Goal: Answer question/provide support: Answer question/provide support

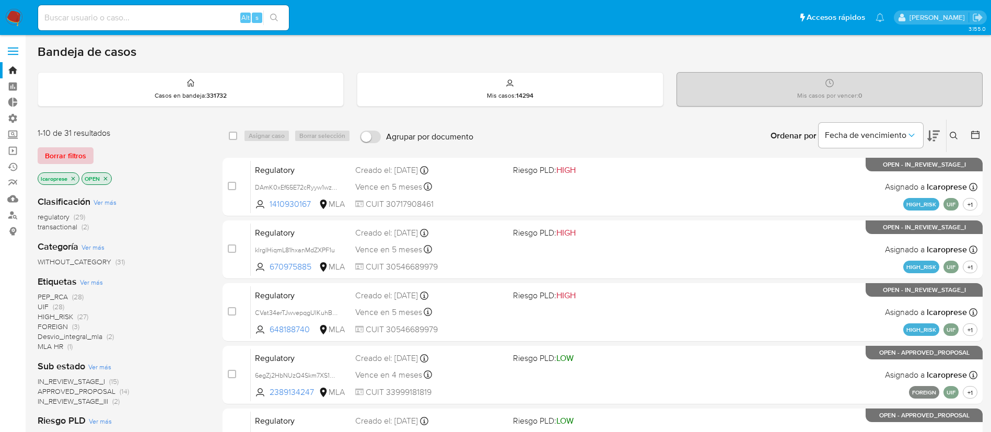
click at [69, 156] on span "Borrar filtros" at bounding box center [65, 155] width 41 height 15
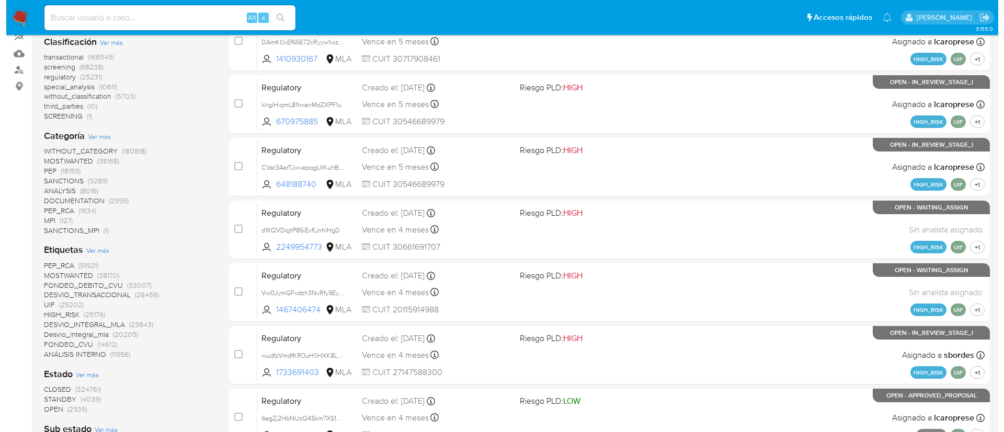
scroll to position [235, 0]
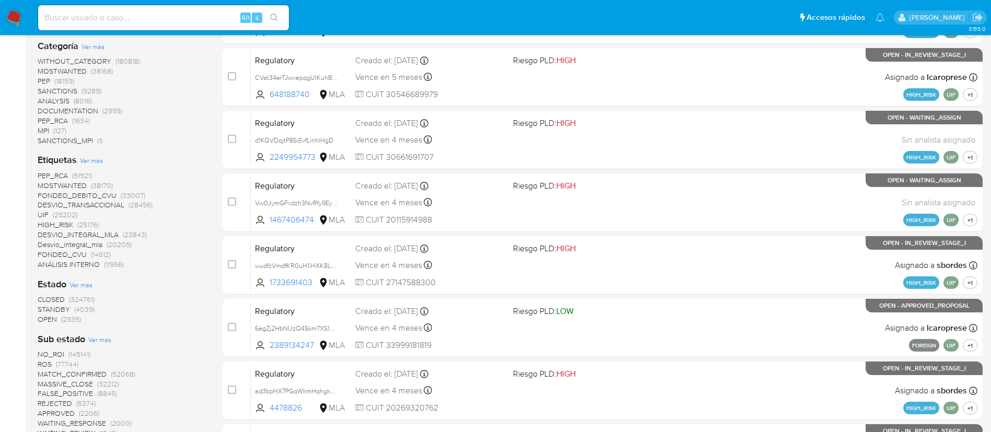
click at [88, 164] on span "Ver más" at bounding box center [91, 160] width 23 height 9
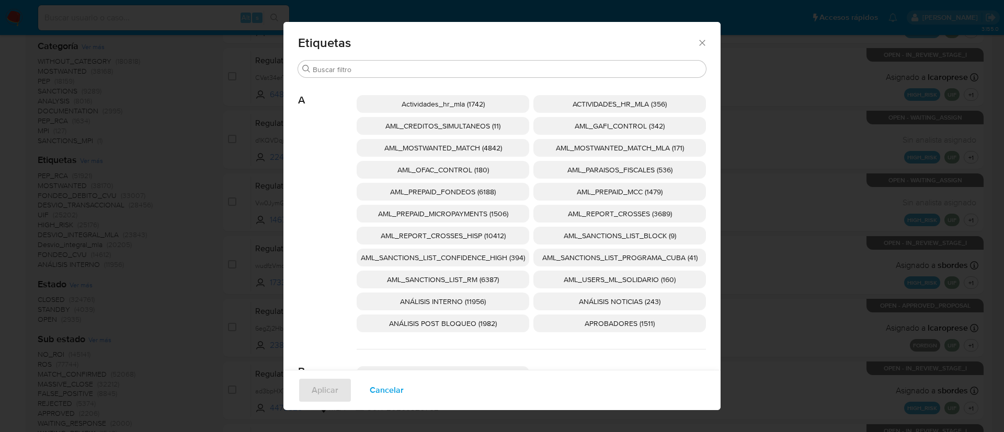
drag, startPoint x: 491, startPoint y: 256, endPoint x: 499, endPoint y: 253, distance: 8.1
click at [491, 255] on span "AML_SANCTIONS_LIST_CONFIDENCE_HIGH (394)" at bounding box center [443, 257] width 164 height 10
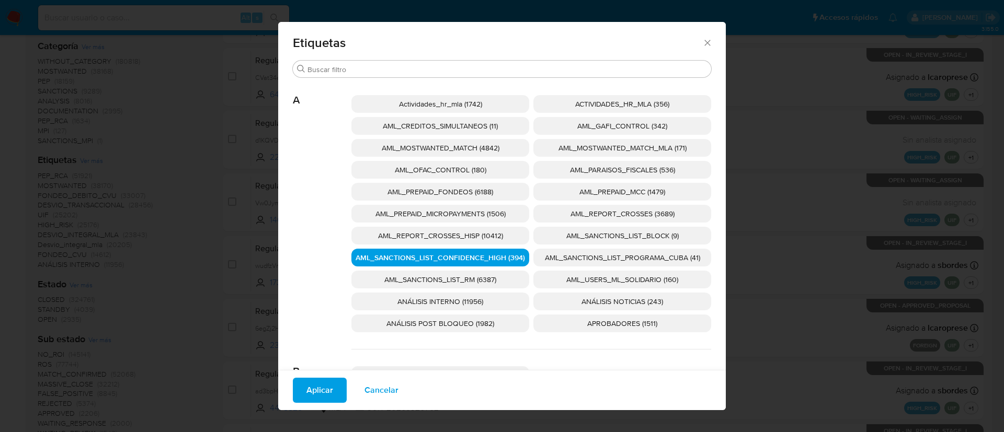
click at [548, 254] on span "AML_SANCTIONS_LIST_PROGRAMA_CUBA (41)" at bounding box center [622, 257] width 155 height 10
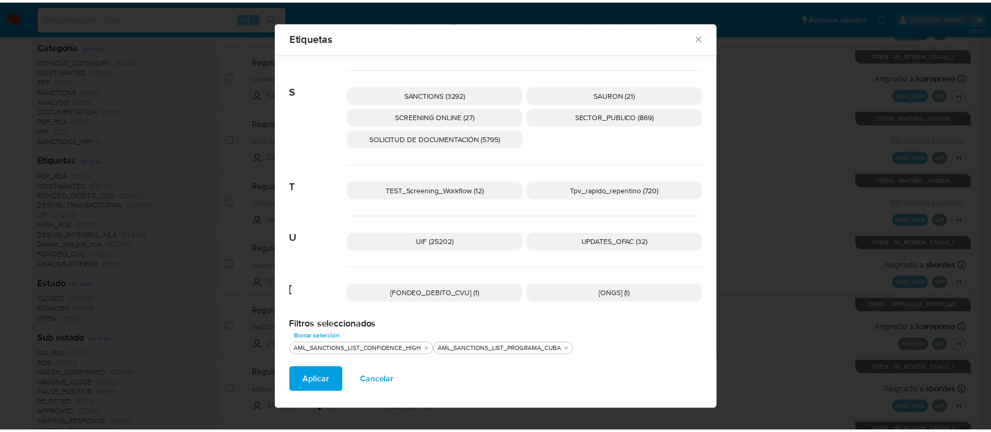
scroll to position [1666, 0]
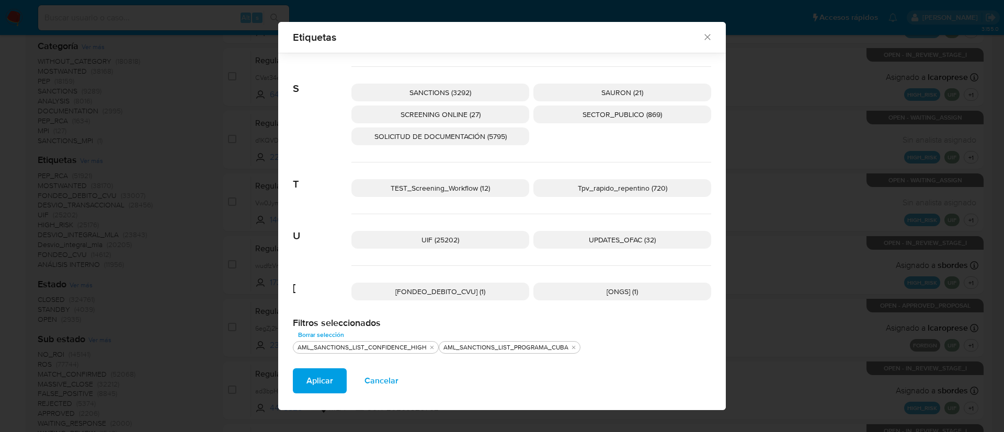
click at [548, 241] on p "UPDATES_OFAC (32)" at bounding box center [622, 240] width 178 height 18
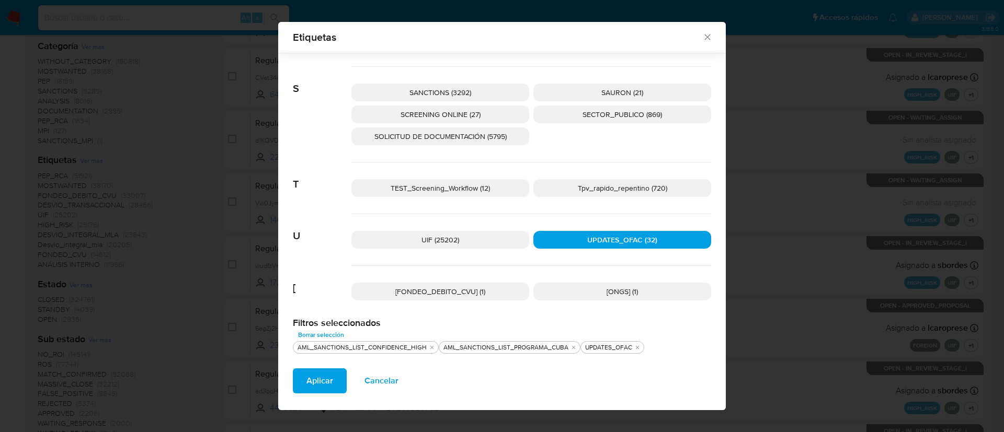
click at [455, 117] on span "SCREENING ONLINE (27)" at bounding box center [440, 114] width 80 height 10
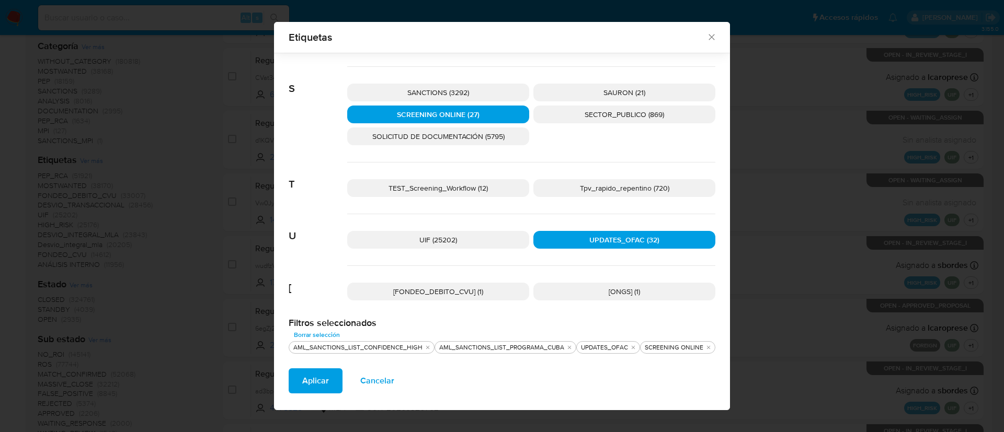
click at [456, 95] on span "SANCTIONS (3292)" at bounding box center [438, 92] width 62 height 10
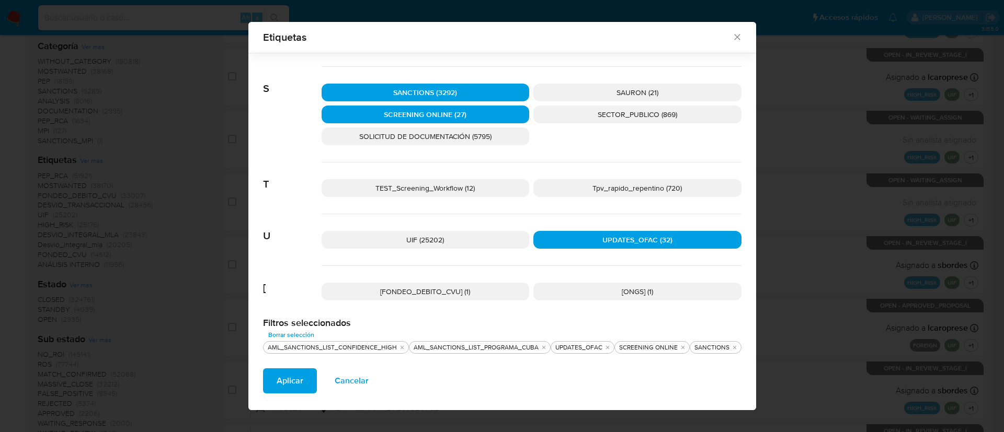
click at [293, 384] on span "Aplicar" at bounding box center [289, 381] width 27 height 23
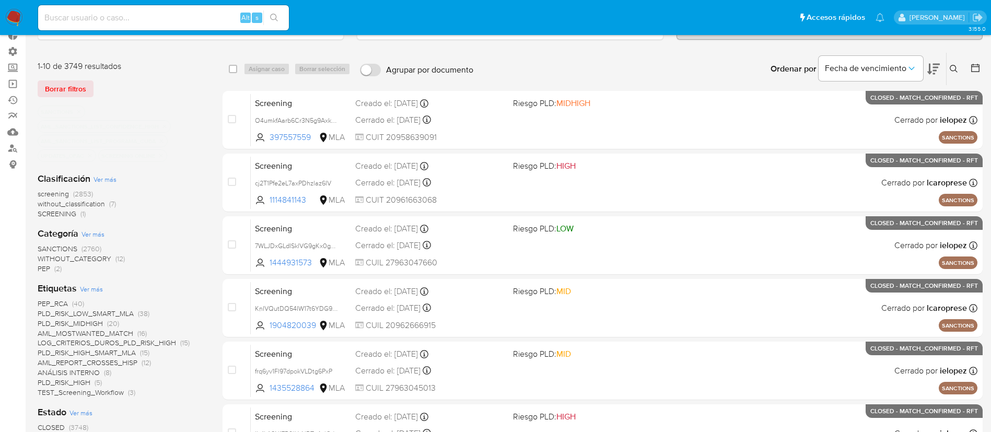
scroll to position [157, 0]
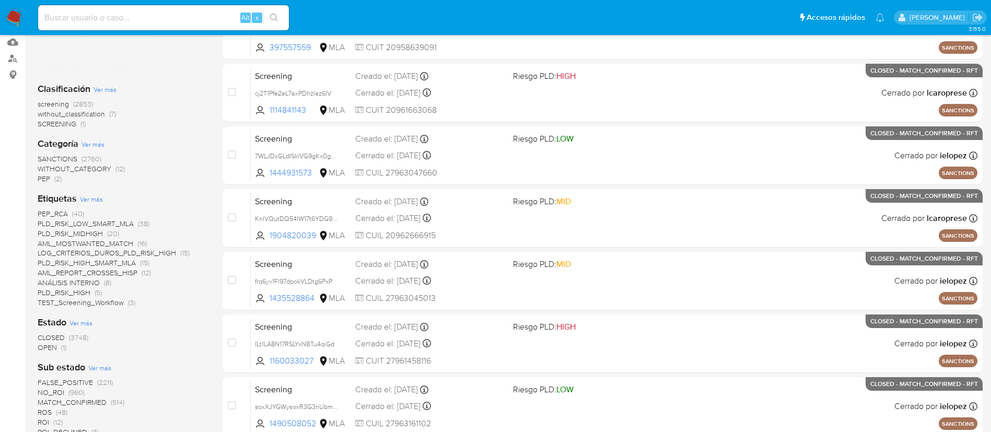
click at [47, 345] on span "OPEN" at bounding box center [47, 347] width 19 height 10
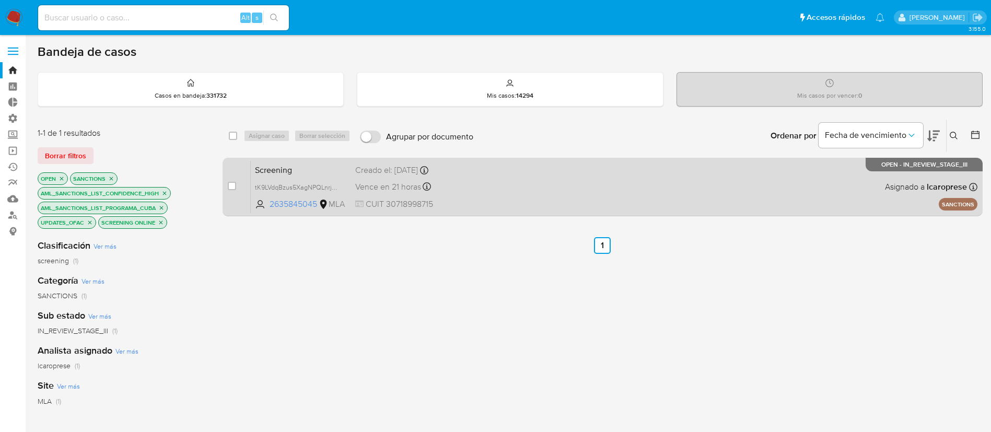
click at [318, 171] on span "Screening" at bounding box center [301, 170] width 92 height 14
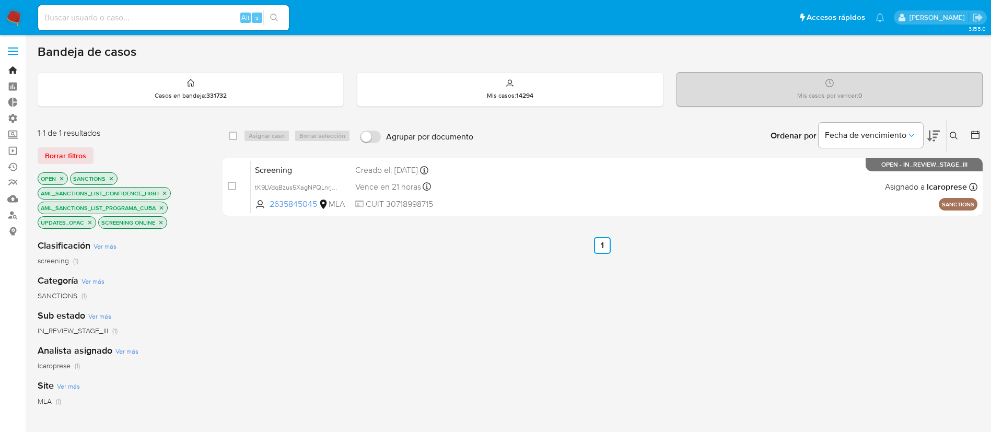
click at [8, 71] on link "Bandeja" at bounding box center [62, 70] width 124 height 16
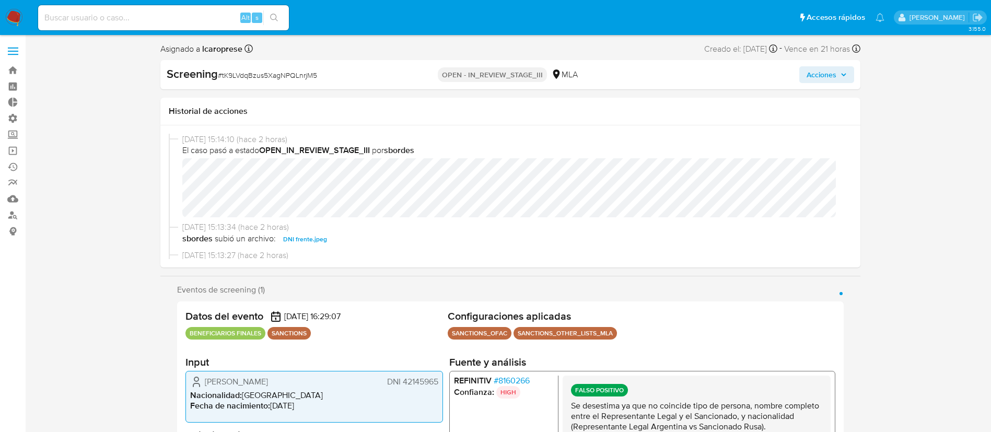
select select "10"
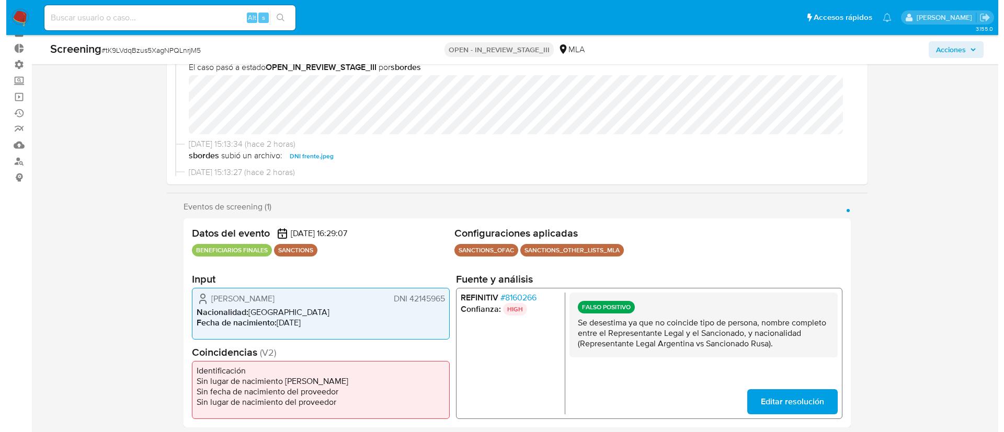
scroll to position [78, 0]
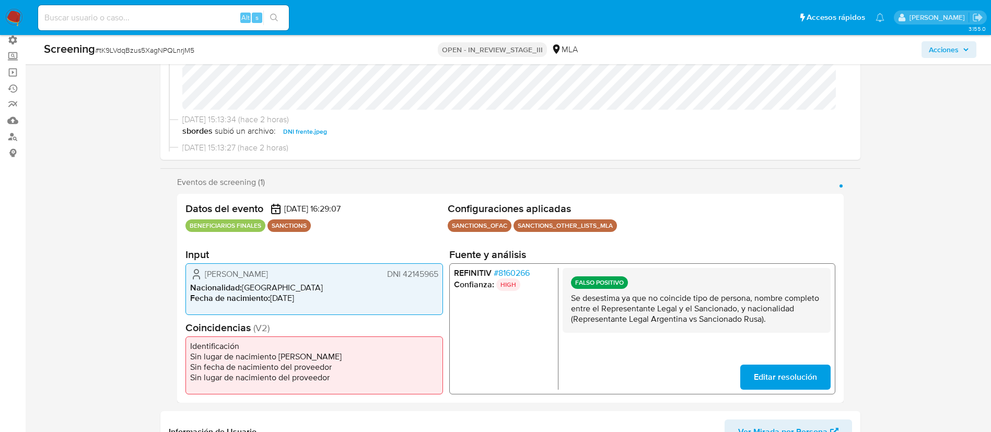
click at [522, 276] on span "# 8160266" at bounding box center [511, 273] width 36 height 10
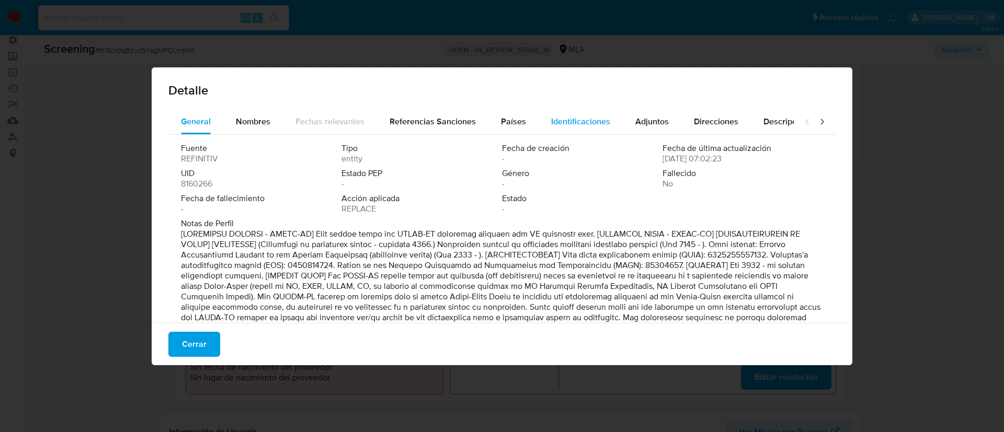
click at [561, 121] on span "Identificaciones" at bounding box center [580, 122] width 59 height 12
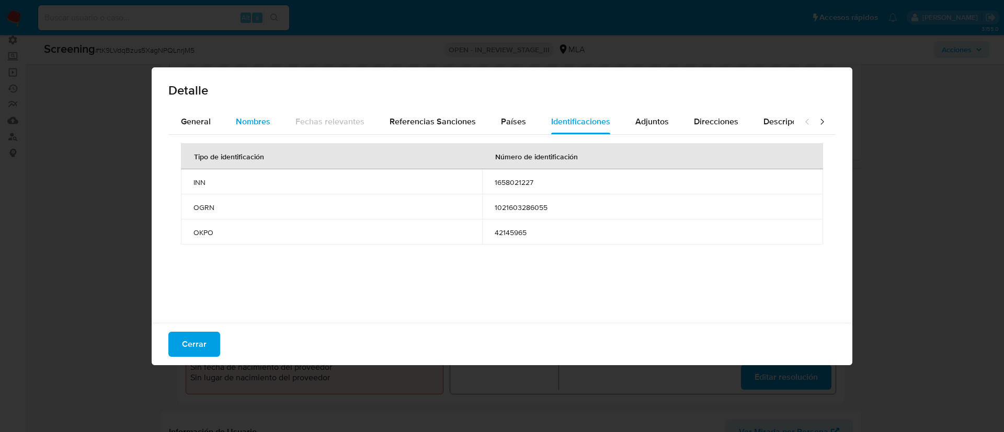
click at [273, 126] on button "Nombres" at bounding box center [253, 121] width 60 height 25
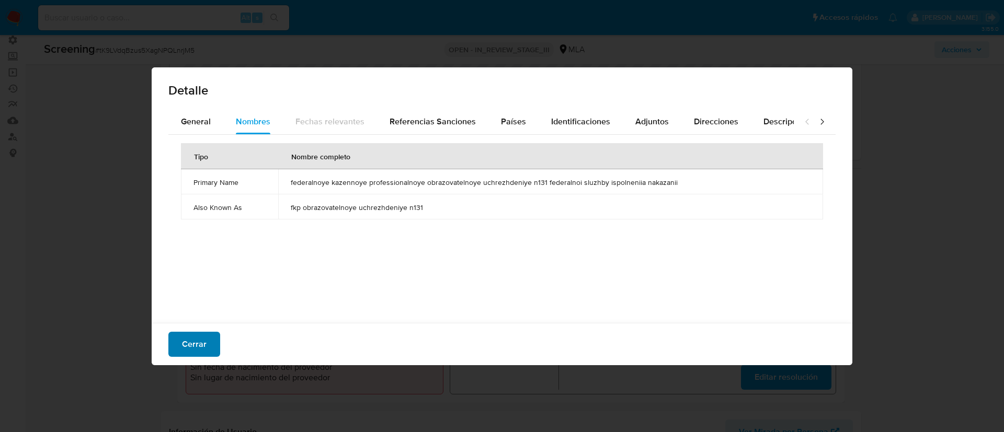
click at [206, 347] on button "Cerrar" at bounding box center [194, 344] width 52 height 25
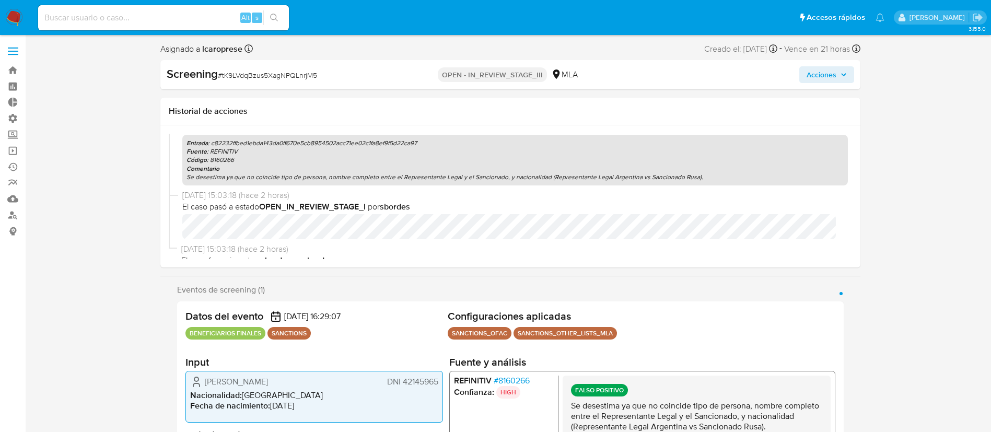
scroll to position [302, 0]
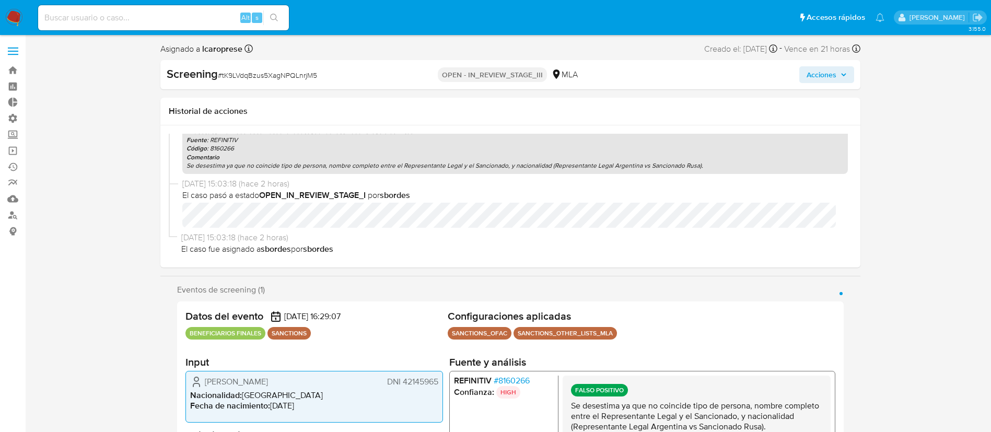
drag, startPoint x: 835, startPoint y: 78, endPoint x: 820, endPoint y: 83, distance: 16.5
click at [836, 78] on span "Acciones" at bounding box center [822, 74] width 30 height 17
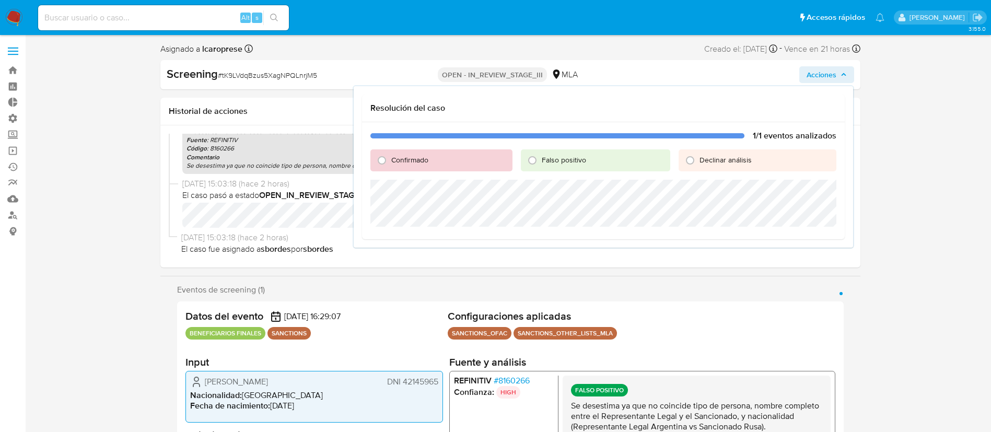
click at [576, 157] on span "Falso positivo" at bounding box center [564, 160] width 44 height 10
click at [541, 157] on input "Falso positivo" at bounding box center [532, 160] width 17 height 17
radio input "true"
click at [795, 238] on span "Cerrar Caso" at bounding box center [800, 239] width 50 height 15
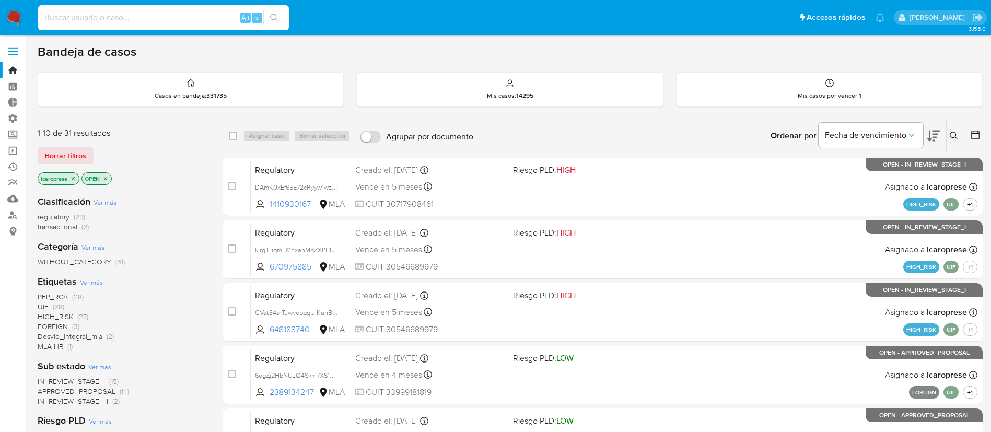
click at [189, 23] on input at bounding box center [163, 18] width 251 height 14
paste input "8BlGgUjT2ufCGmghrtdWeo77"
type input "8BlGgUjT2ufCGmghrtdWeo77"
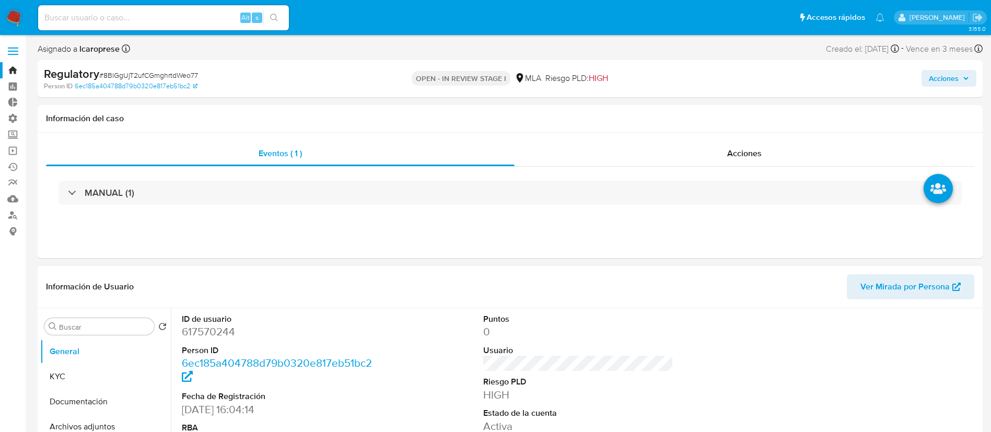
select select "10"
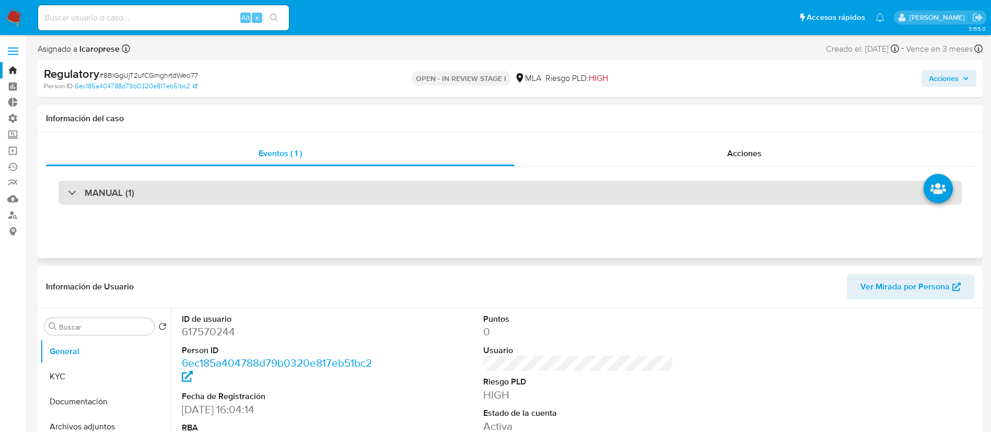
click at [255, 198] on div "MANUAL (1)" at bounding box center [511, 193] width 904 height 24
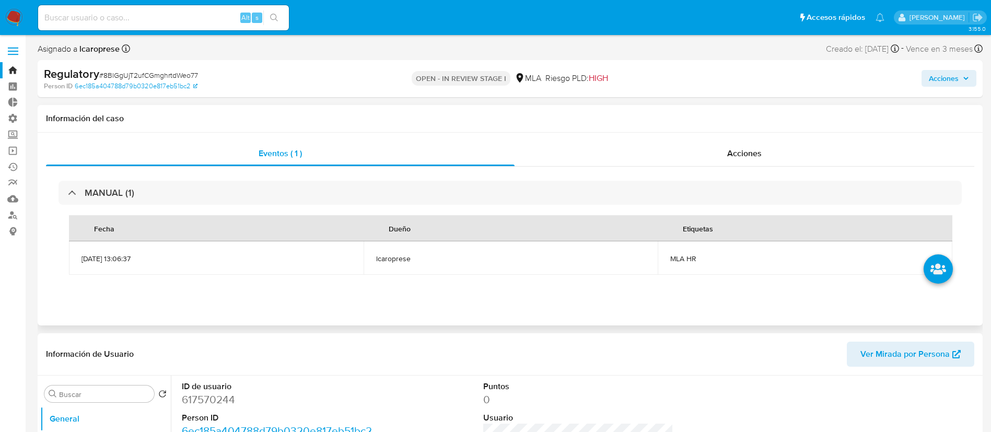
click at [339, 223] on th "Fecha" at bounding box center [216, 228] width 295 height 26
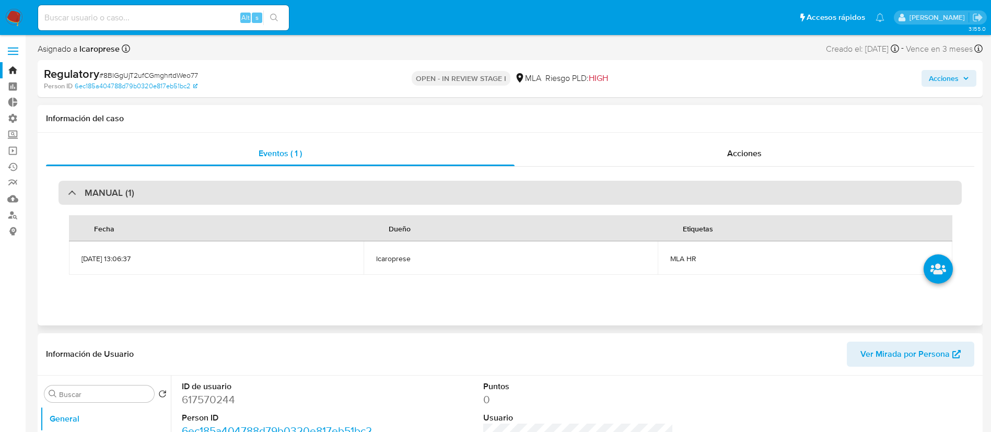
click at [272, 190] on div "MANUAL (1)" at bounding box center [511, 193] width 904 height 24
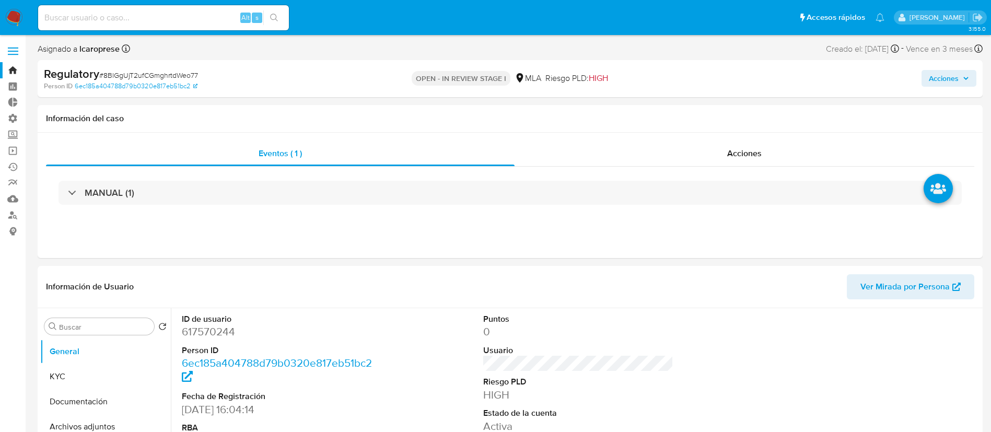
click at [944, 77] on span "Acciones" at bounding box center [944, 78] width 30 height 17
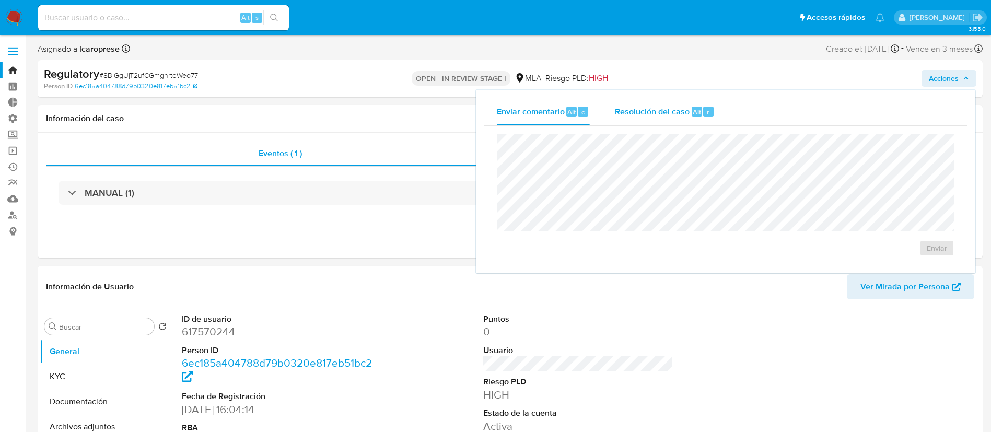
click at [651, 109] on span "Resolución del caso" at bounding box center [652, 112] width 75 height 12
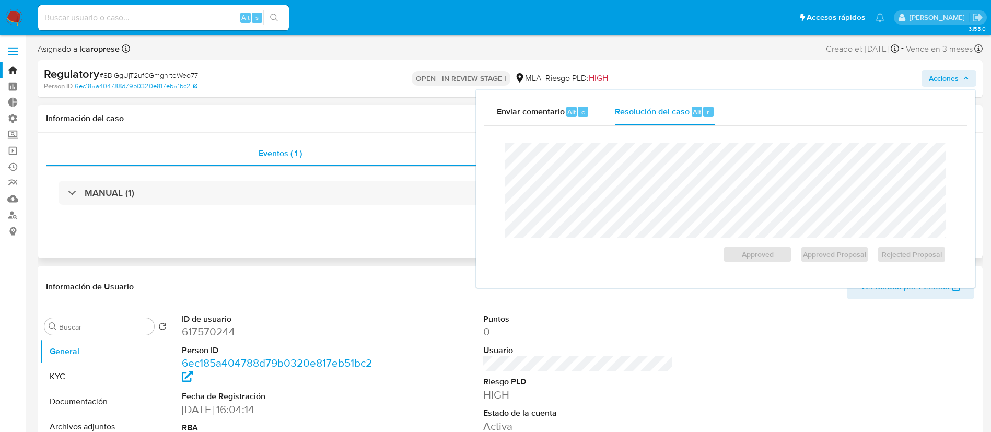
click at [434, 249] on div "Eventos ( 1 ) Acciones MANUAL (1)" at bounding box center [511, 195] width 946 height 125
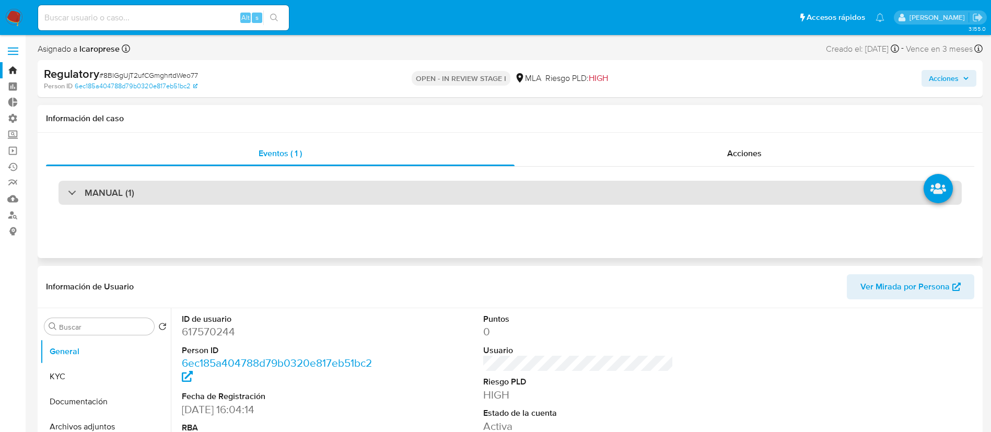
click at [327, 197] on div "MANUAL (1)" at bounding box center [511, 193] width 904 height 24
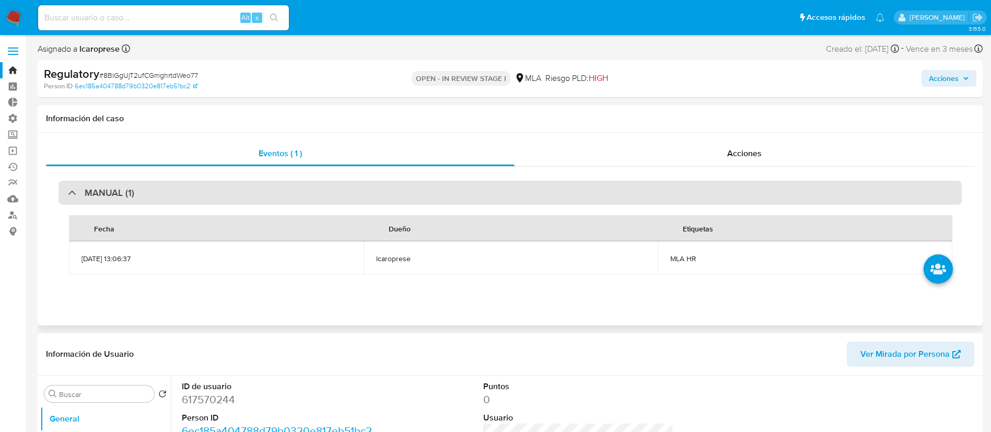
click at [307, 203] on div "MANUAL (1)" at bounding box center [511, 193] width 904 height 24
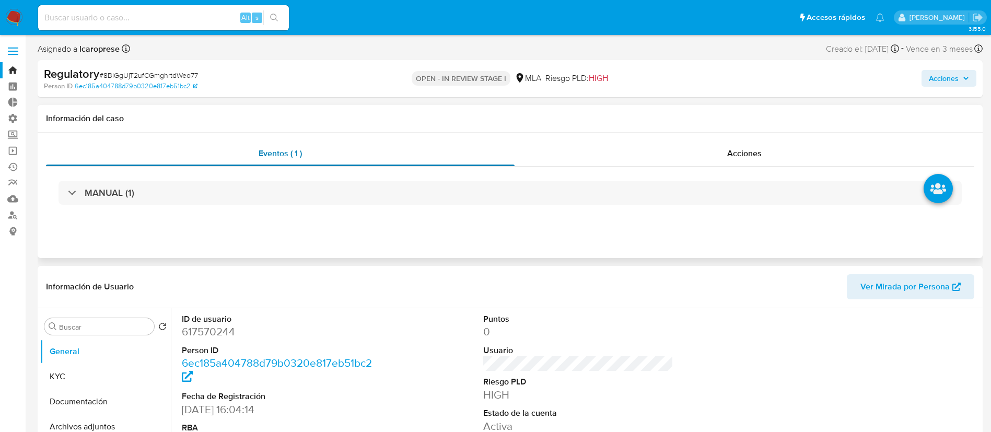
click at [338, 159] on div "Eventos ( 1 )" at bounding box center [280, 153] width 469 height 25
click at [8, 74] on link "Bandeja" at bounding box center [62, 70] width 124 height 16
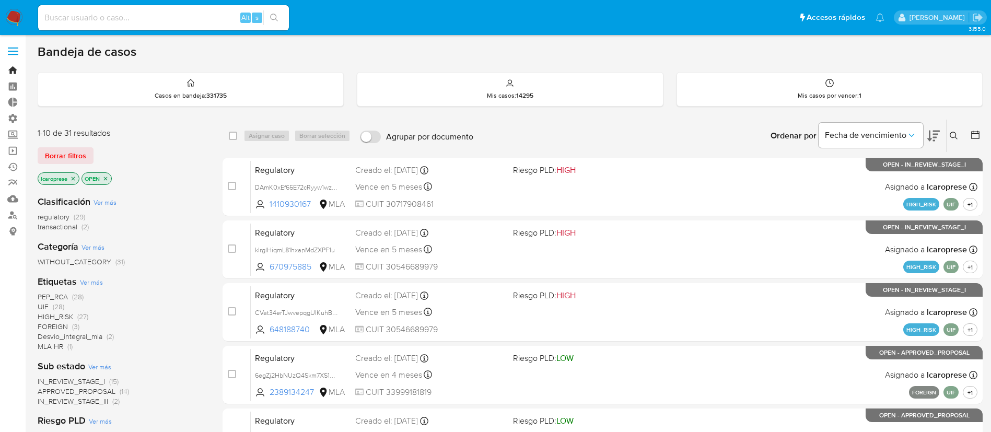
click at [16, 72] on link "Bandeja" at bounding box center [62, 70] width 124 height 16
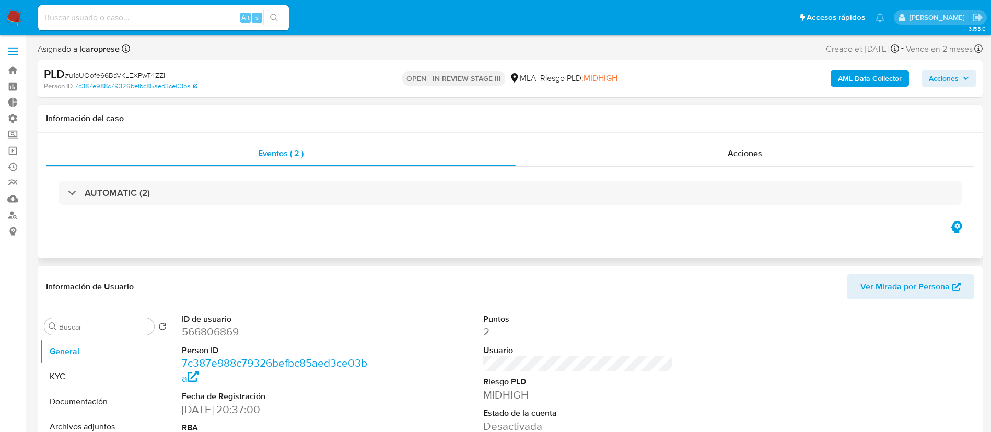
select select "10"
click at [954, 80] on span "Acciones" at bounding box center [944, 78] width 30 height 17
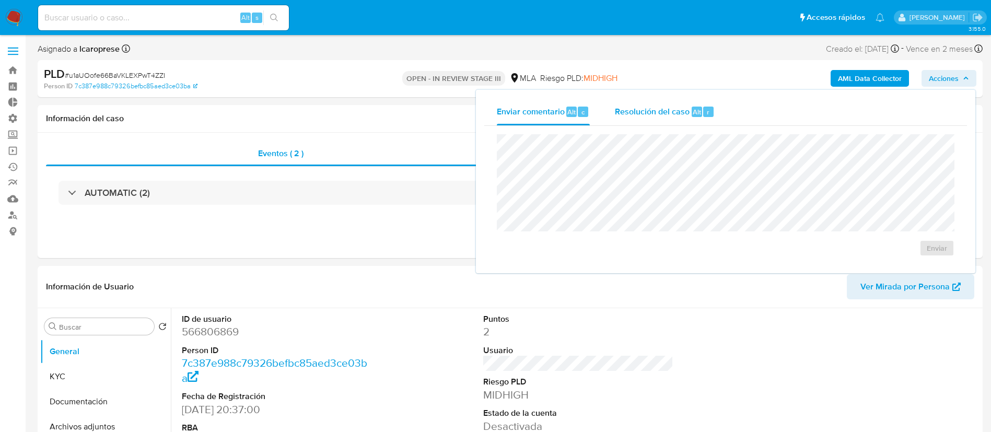
click at [670, 118] on div "Resolución del caso Alt r" at bounding box center [665, 111] width 100 height 27
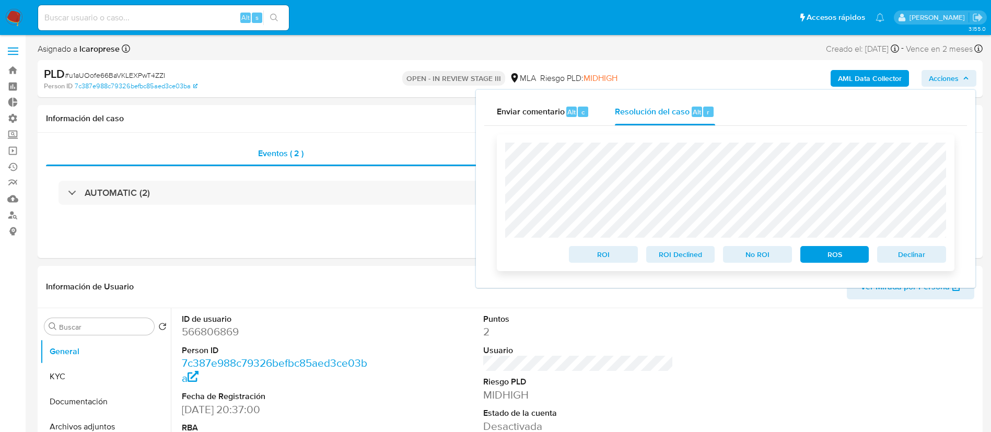
click at [933, 256] on span "Declinar" at bounding box center [912, 254] width 54 height 15
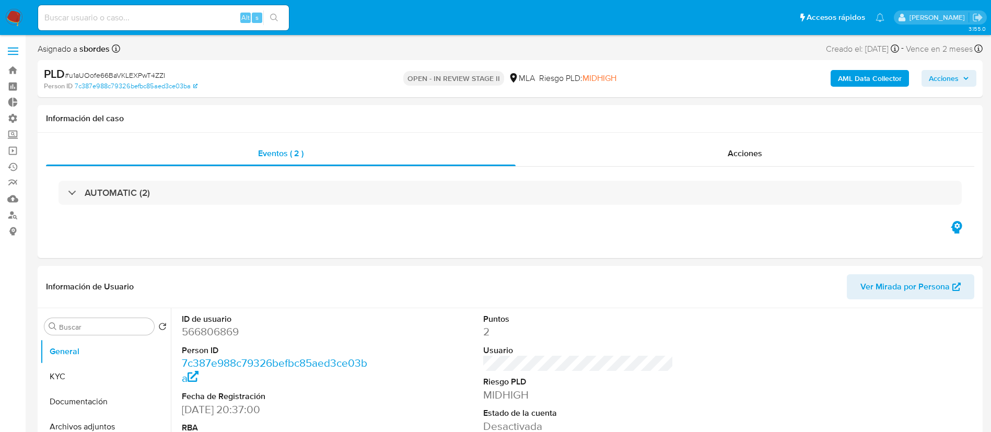
select select "10"
click at [11, 68] on link "Bandeja" at bounding box center [62, 70] width 124 height 16
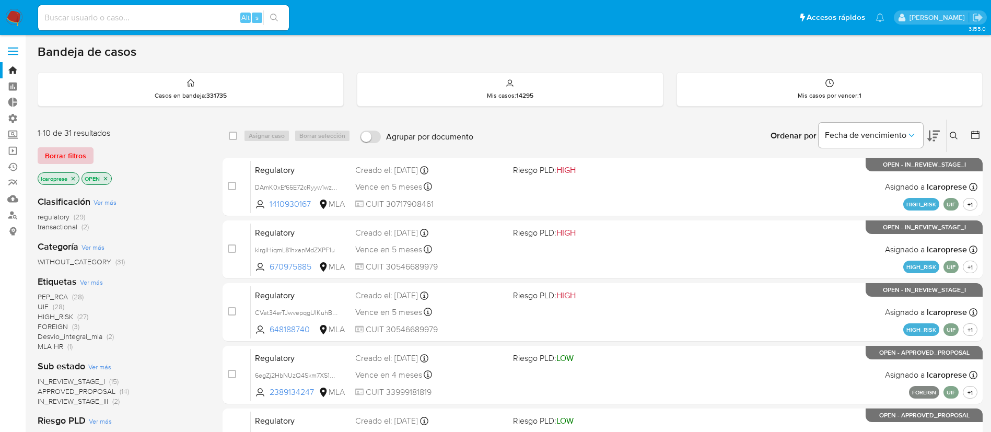
click at [84, 152] on span "Borrar filtros" at bounding box center [65, 155] width 41 height 15
